Goal: Transaction & Acquisition: Purchase product/service

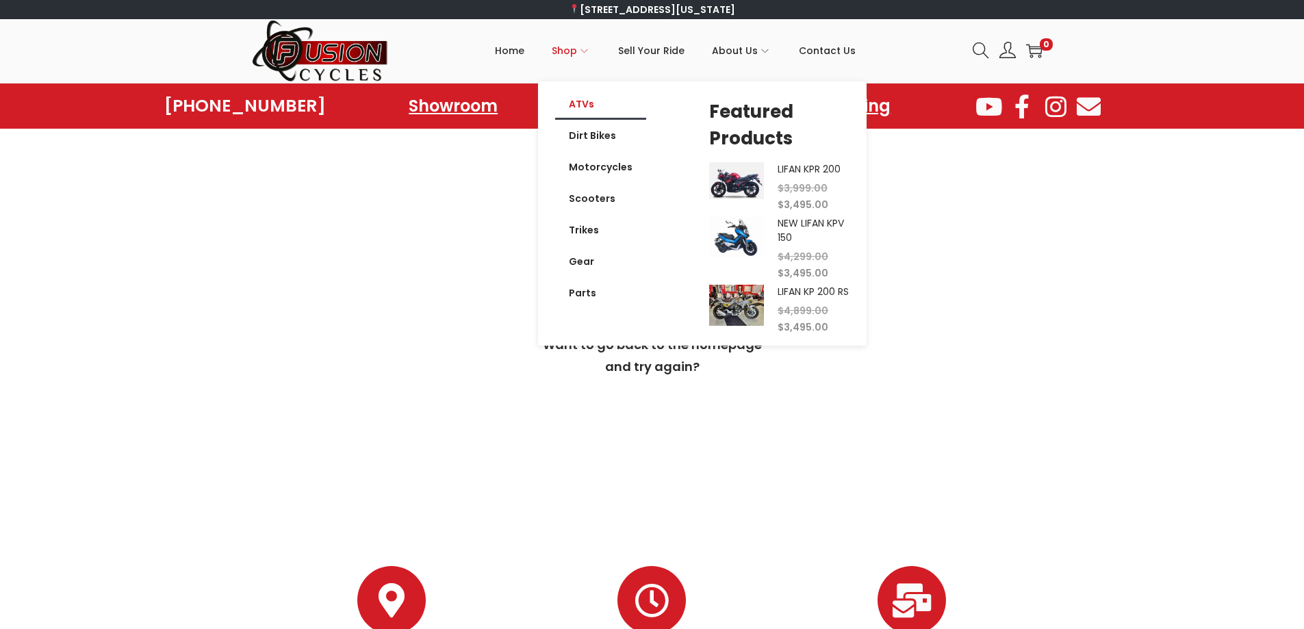
click at [589, 101] on link "ATVs" at bounding box center [600, 103] width 91 height 31
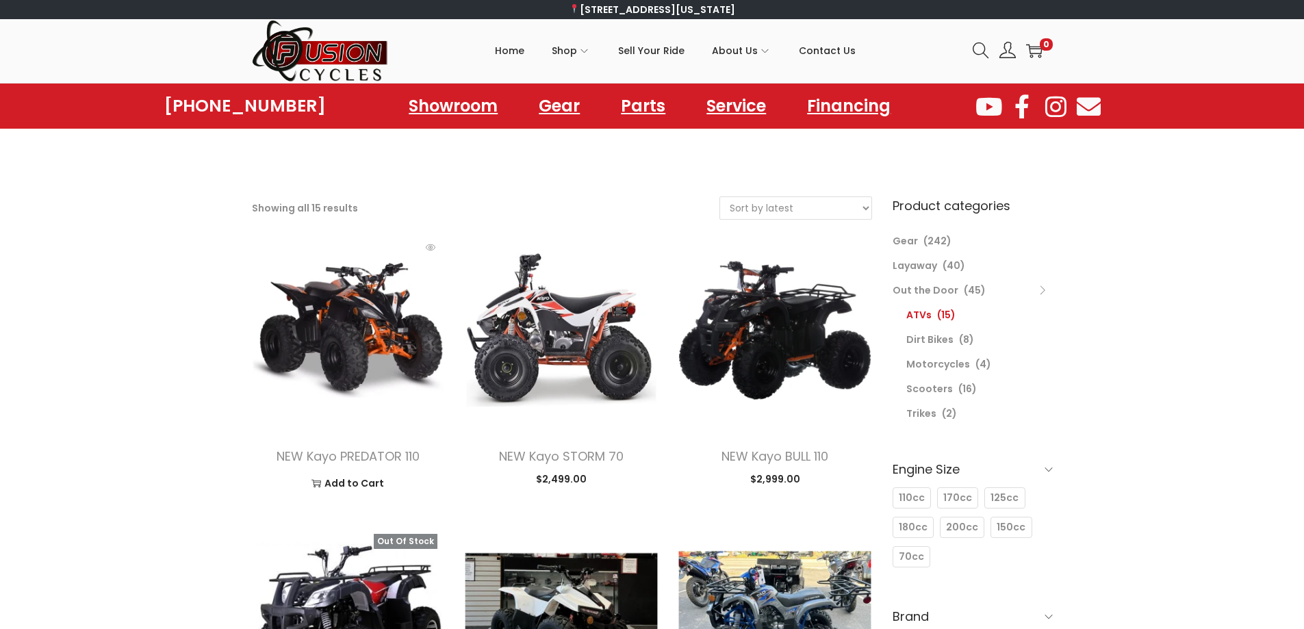
click at [329, 335] on img at bounding box center [348, 329] width 193 height 193
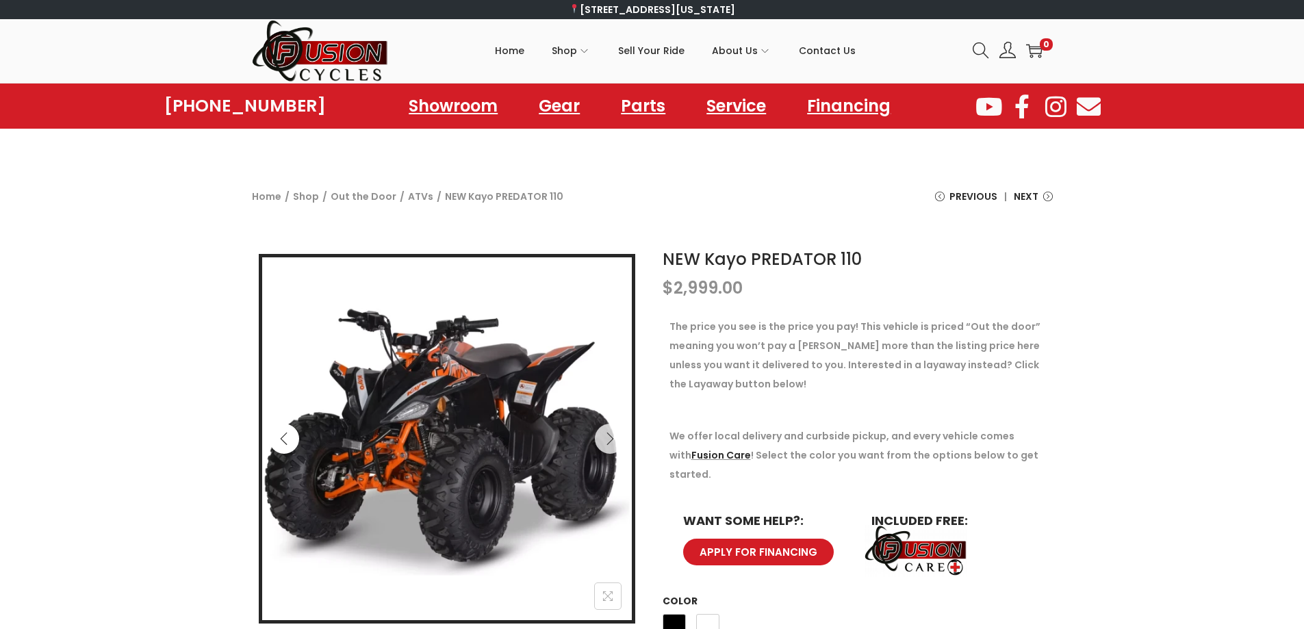
click at [285, 436] on icon "Previous" at bounding box center [284, 439] width 14 height 14
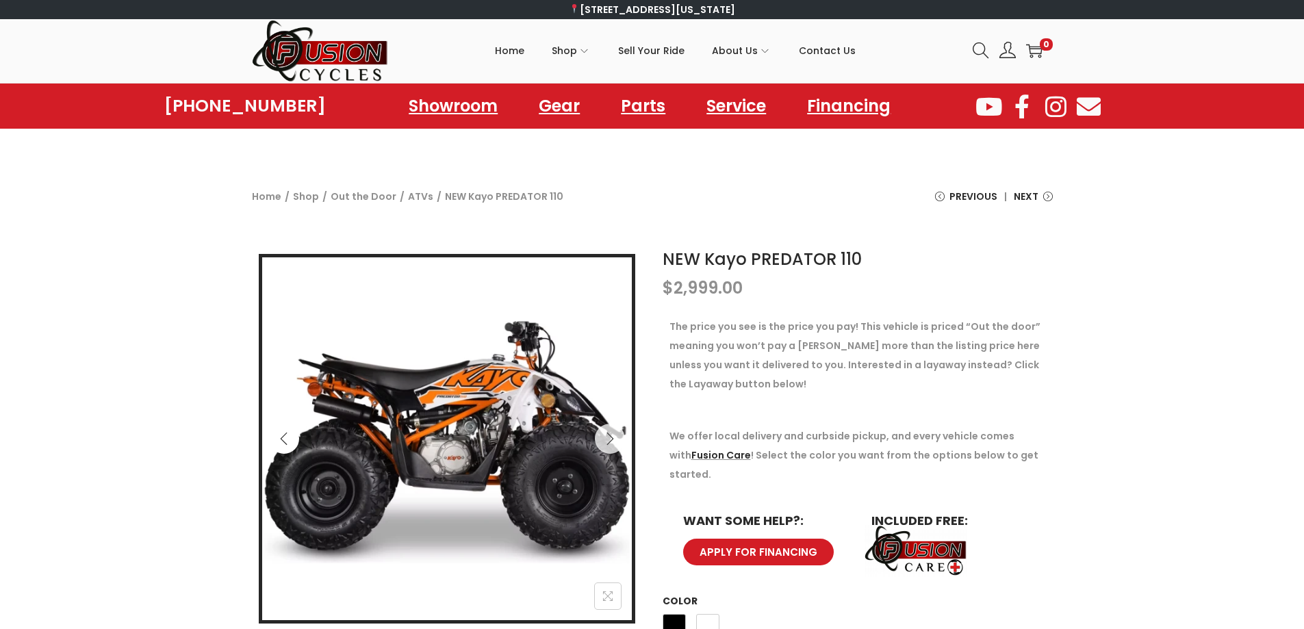
click at [288, 435] on icon "Previous" at bounding box center [284, 439] width 14 height 14
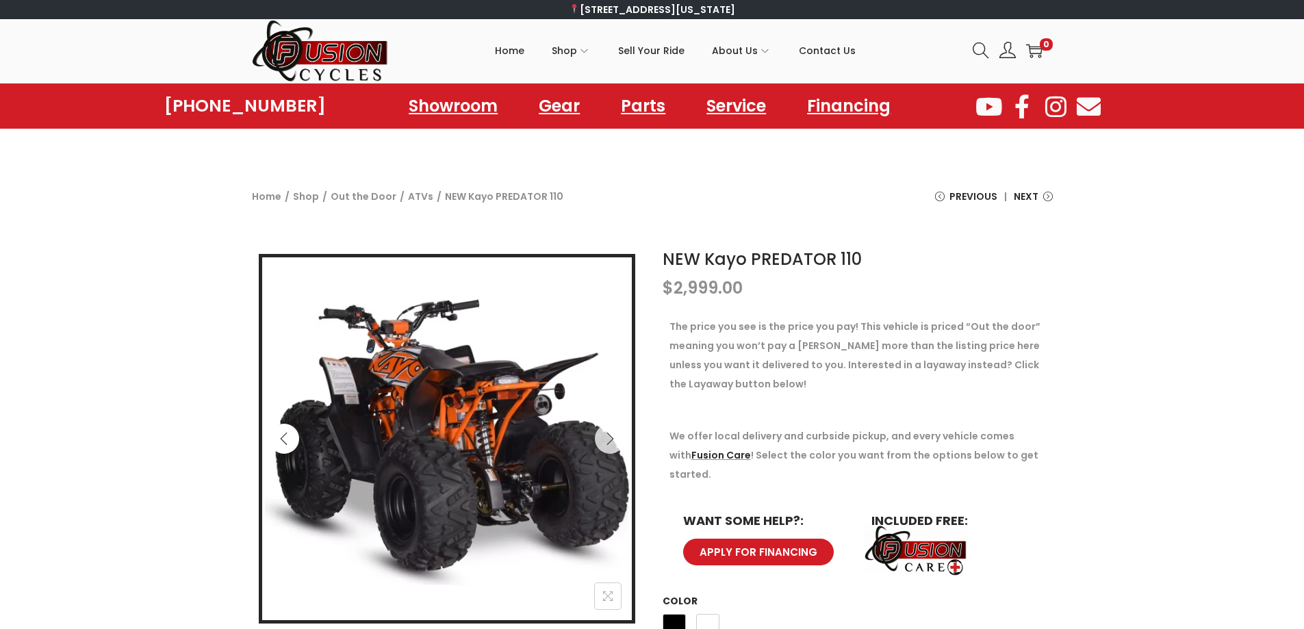
click at [288, 435] on icon "Previous" at bounding box center [284, 439] width 14 height 14
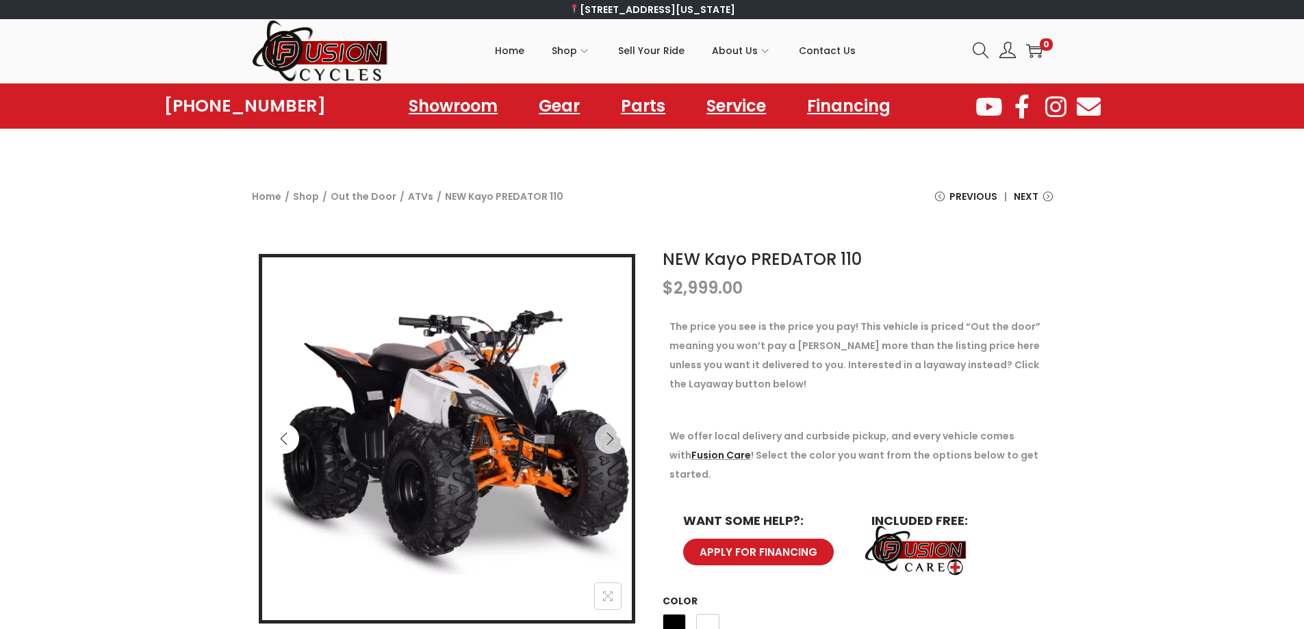
click at [288, 435] on icon "Previous" at bounding box center [284, 439] width 14 height 14
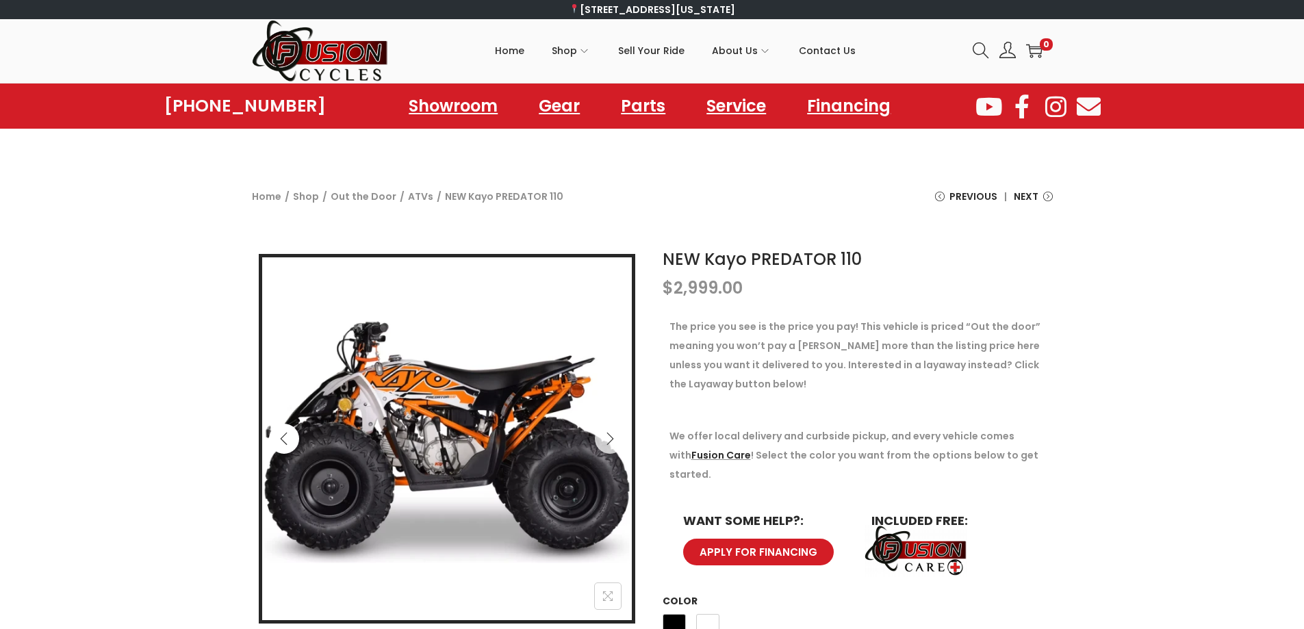
click at [289, 435] on icon "Previous" at bounding box center [284, 439] width 14 height 14
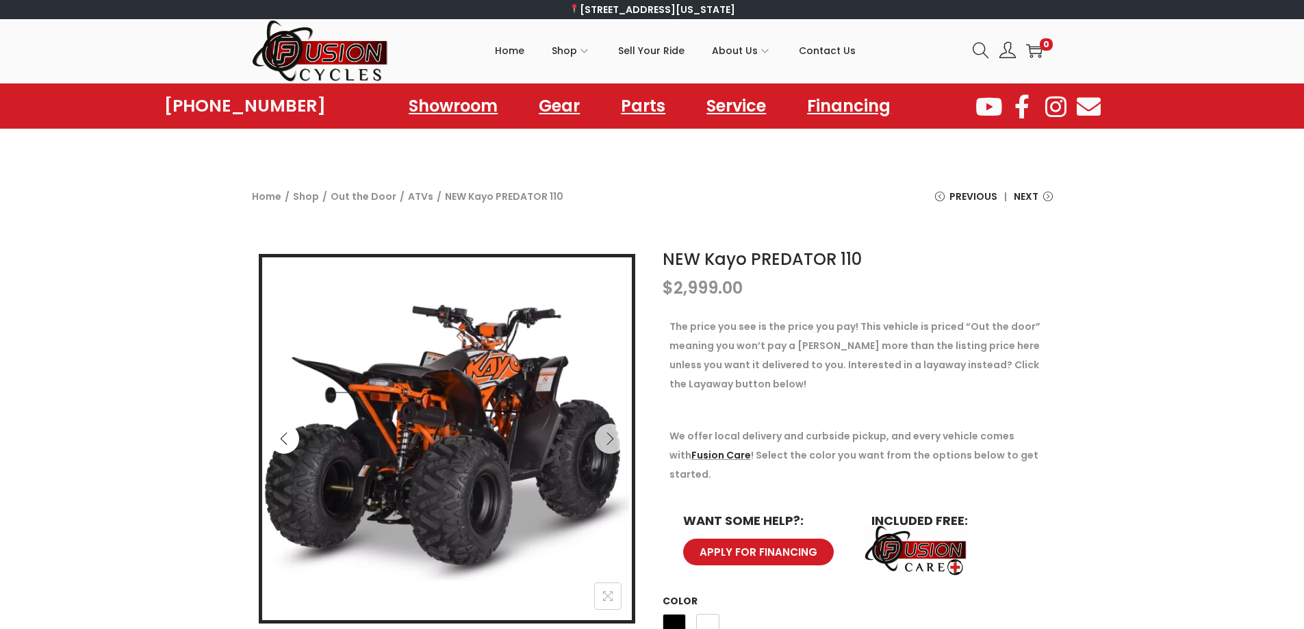
click at [289, 435] on icon "Previous" at bounding box center [284, 439] width 14 height 14
